Goal: Information Seeking & Learning: Check status

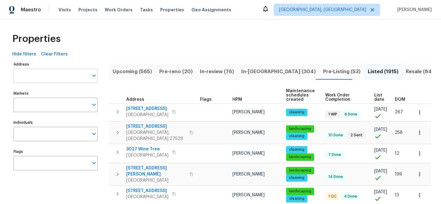
click at [57, 70] on input "Address" at bounding box center [50, 76] width 75 height 14
paste input "[STREET_ADDRESS][PERSON_NAME]"
type input "[STREET_ADDRESS][PERSON_NAME]"
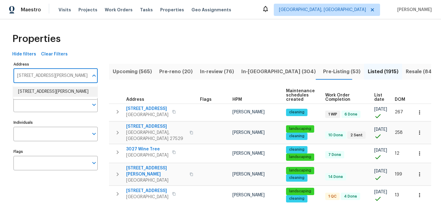
click at [62, 91] on li "[STREET_ADDRESS][PERSON_NAME]" at bounding box center [55, 92] width 84 height 10
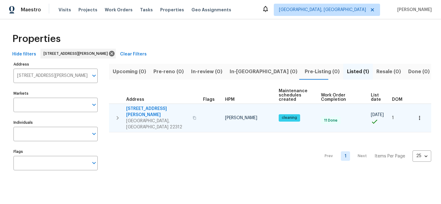
click at [167, 107] on span "[STREET_ADDRESS][PERSON_NAME]" at bounding box center [157, 112] width 63 height 12
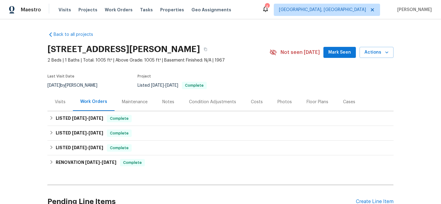
click at [55, 101] on div "Visits" at bounding box center [60, 102] width 11 height 6
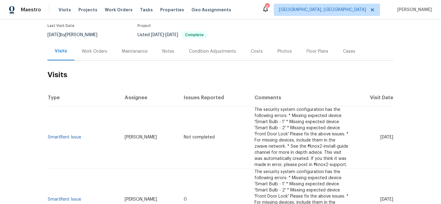
scroll to position [101, 0]
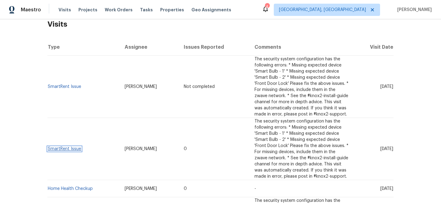
click at [67, 148] on link "SmartRent Issue" at bounding box center [64, 149] width 33 height 4
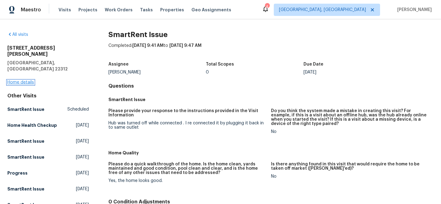
click at [25, 80] on link "Home details" at bounding box center [20, 82] width 27 height 4
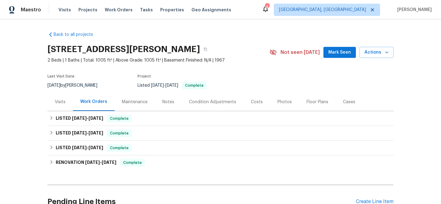
click at [58, 100] on div "Visits" at bounding box center [60, 102] width 11 height 6
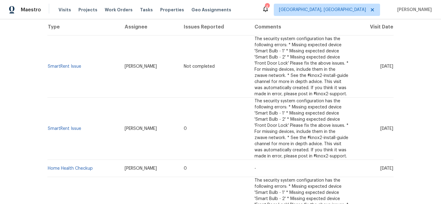
scroll to position [174, 0]
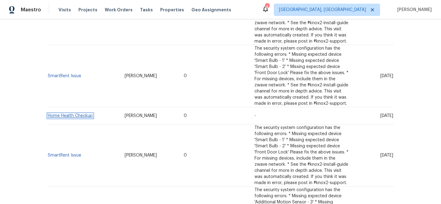
click at [80, 115] on link "Home Health Checkup" at bounding box center [70, 116] width 45 height 4
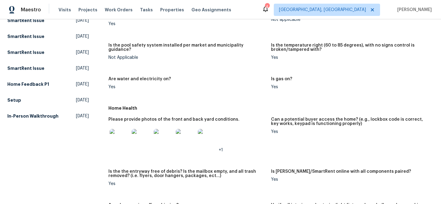
scroll to position [200, 0]
click at [116, 135] on img at bounding box center [120, 139] width 20 height 20
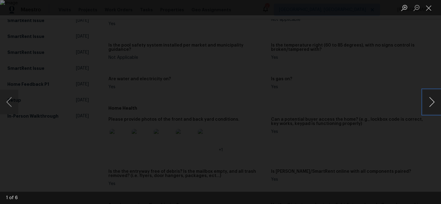
click at [427, 101] on button "Next image" at bounding box center [431, 102] width 18 height 24
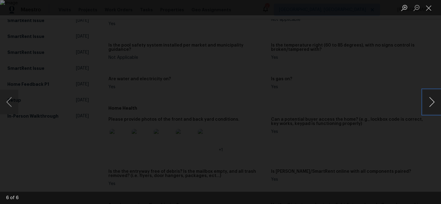
click at [427, 101] on button "Next image" at bounding box center [431, 102] width 18 height 24
